Goal: Task Accomplishment & Management: Manage account settings

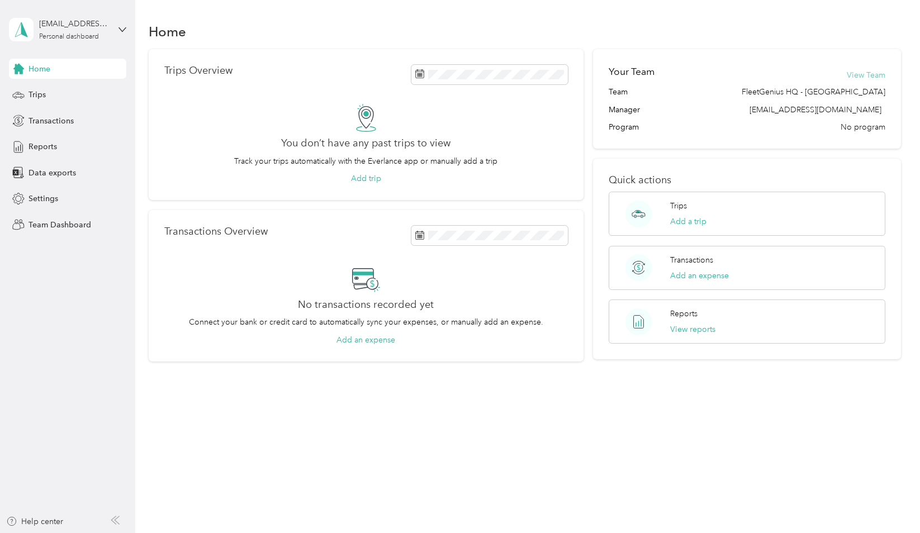
click at [873, 75] on button "View Team" at bounding box center [865, 75] width 39 height 12
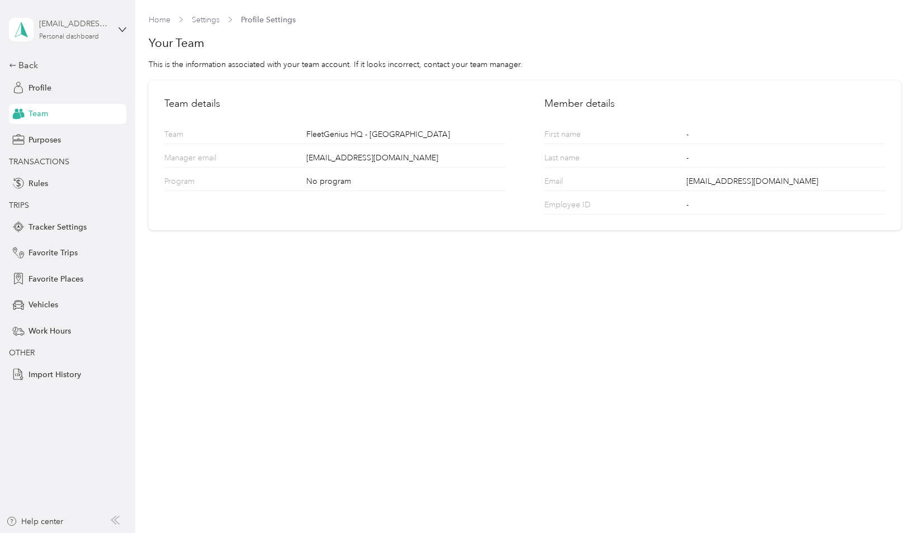
click at [96, 32] on div "[EMAIL_ADDRESS][DOMAIN_NAME] Personal dashboard" at bounding box center [74, 29] width 70 height 22
click at [69, 87] on div "Team dashboard" at bounding box center [48, 86] width 60 height 12
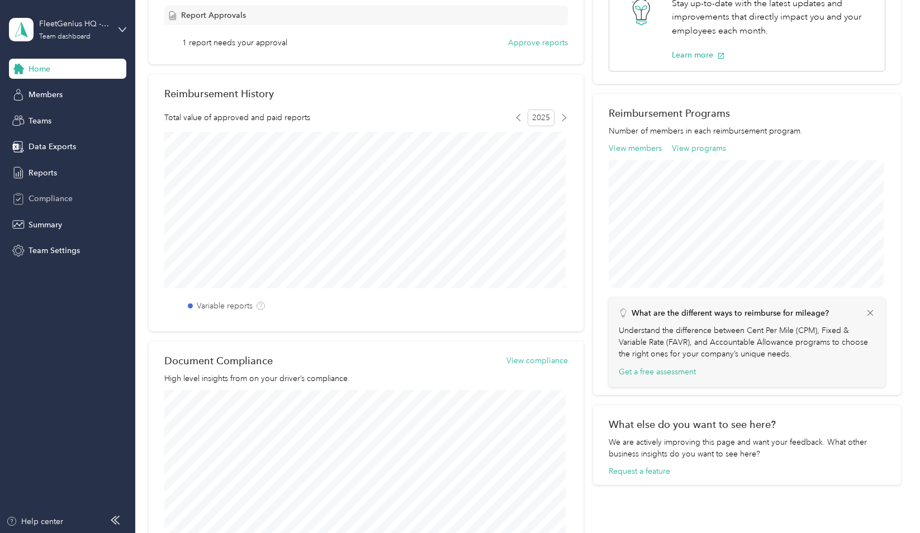
scroll to position [268, 0]
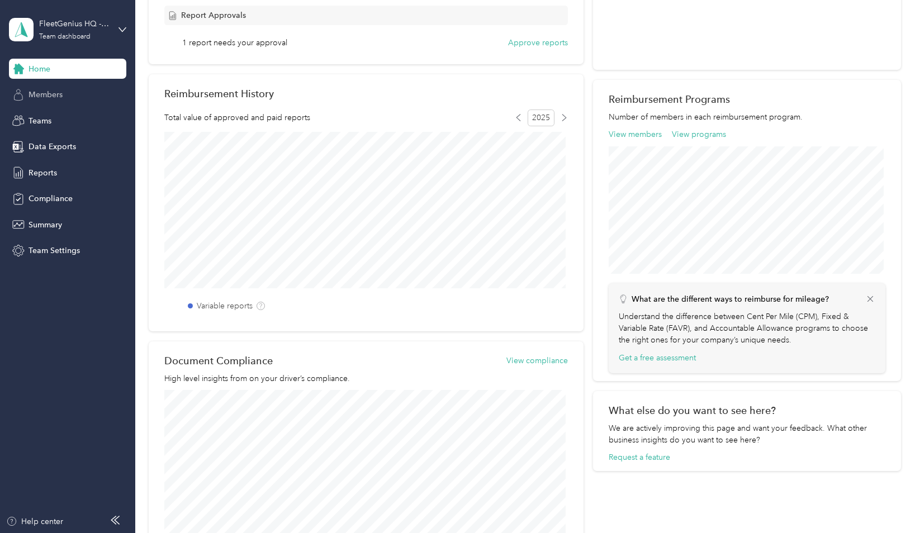
click at [50, 90] on span "Members" at bounding box center [45, 95] width 34 height 12
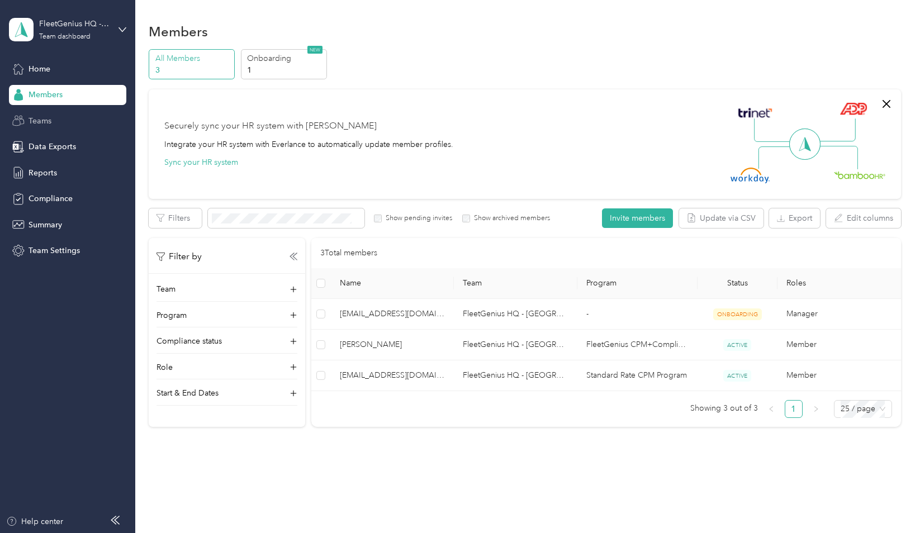
click at [56, 117] on div "Teams" at bounding box center [67, 121] width 117 height 20
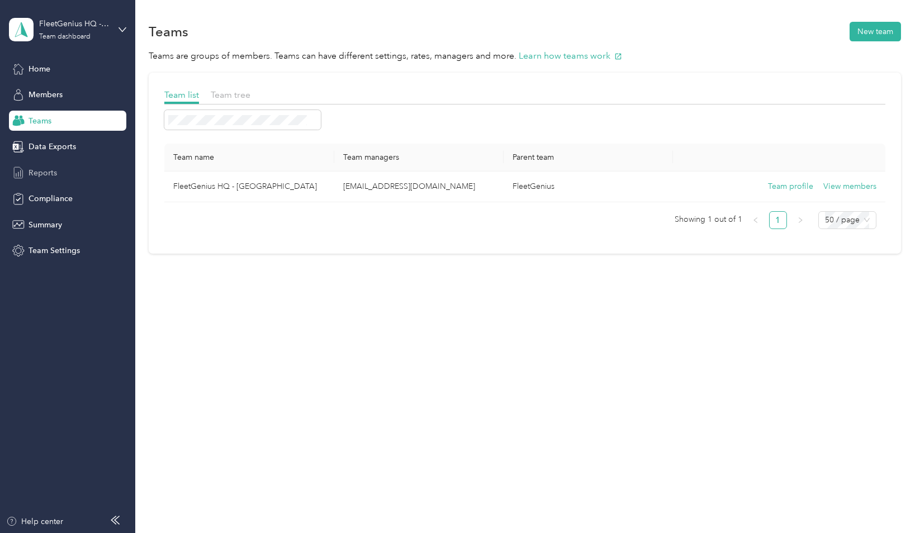
click at [51, 174] on span "Reports" at bounding box center [42, 173] width 28 height 12
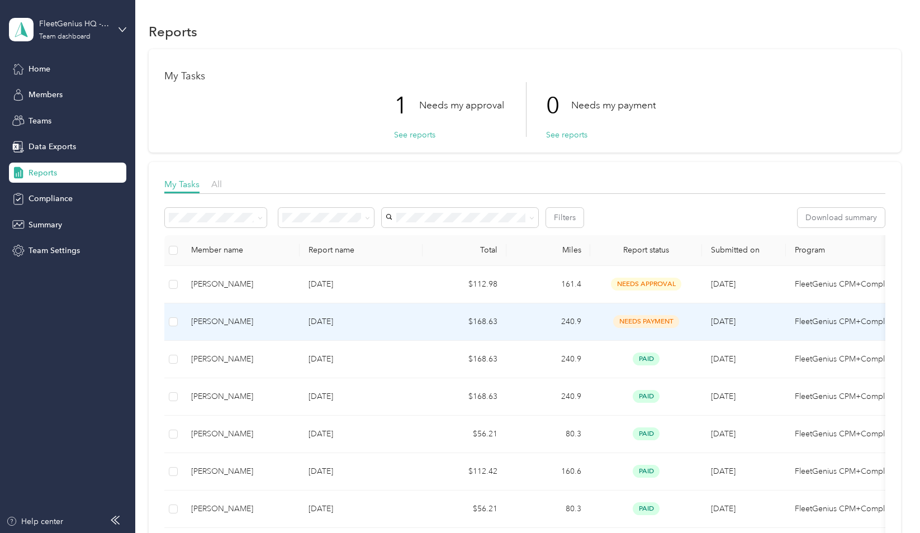
click at [475, 324] on td "$168.63" at bounding box center [464, 321] width 84 height 37
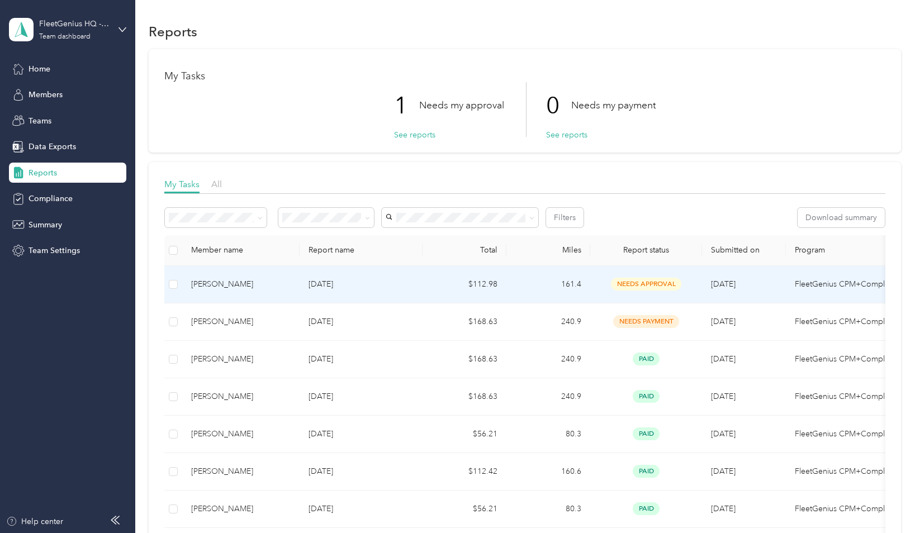
click at [426, 289] on td "$112.98" at bounding box center [464, 284] width 84 height 37
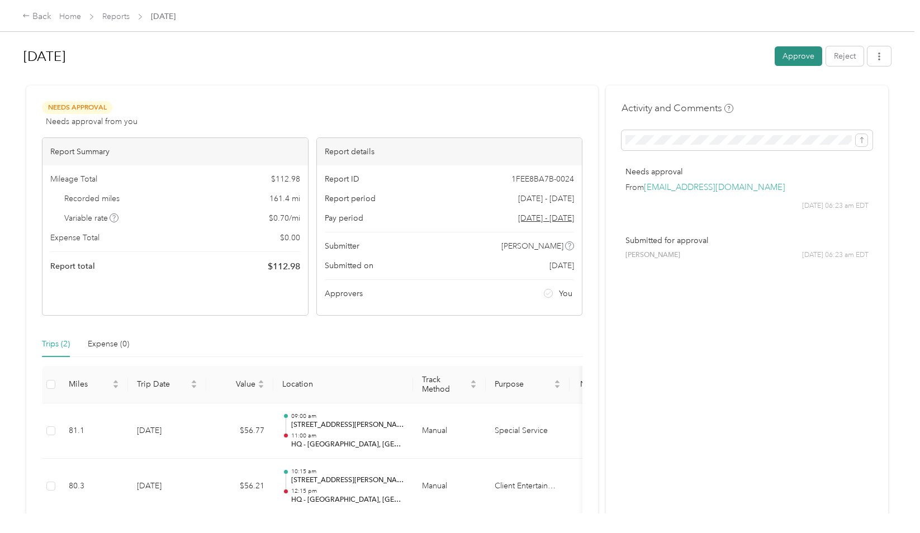
click at [790, 57] on button "Approve" at bounding box center [797, 56] width 47 height 20
